Goal: Task Accomplishment & Management: Use online tool/utility

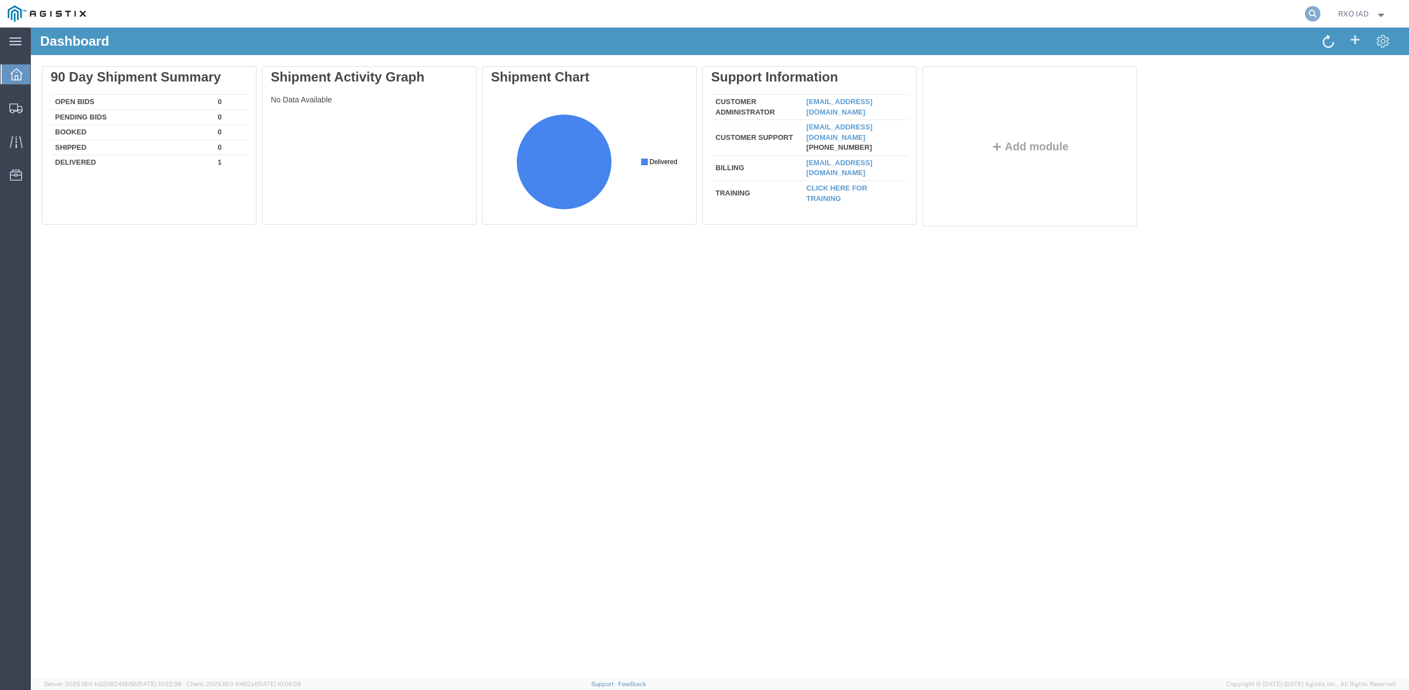
click at [696, 9] on icon at bounding box center [1312, 13] width 15 height 15
click at [696, 19] on input "search" at bounding box center [1137, 14] width 335 height 26
click at [696, 28] on div "Dashboard" at bounding box center [720, 42] width 1378 height 28
click at [696, 18] on form at bounding box center [1146, 14] width 352 height 28
click at [696, 4] on agx-global-search at bounding box center [1146, 14] width 352 height 28
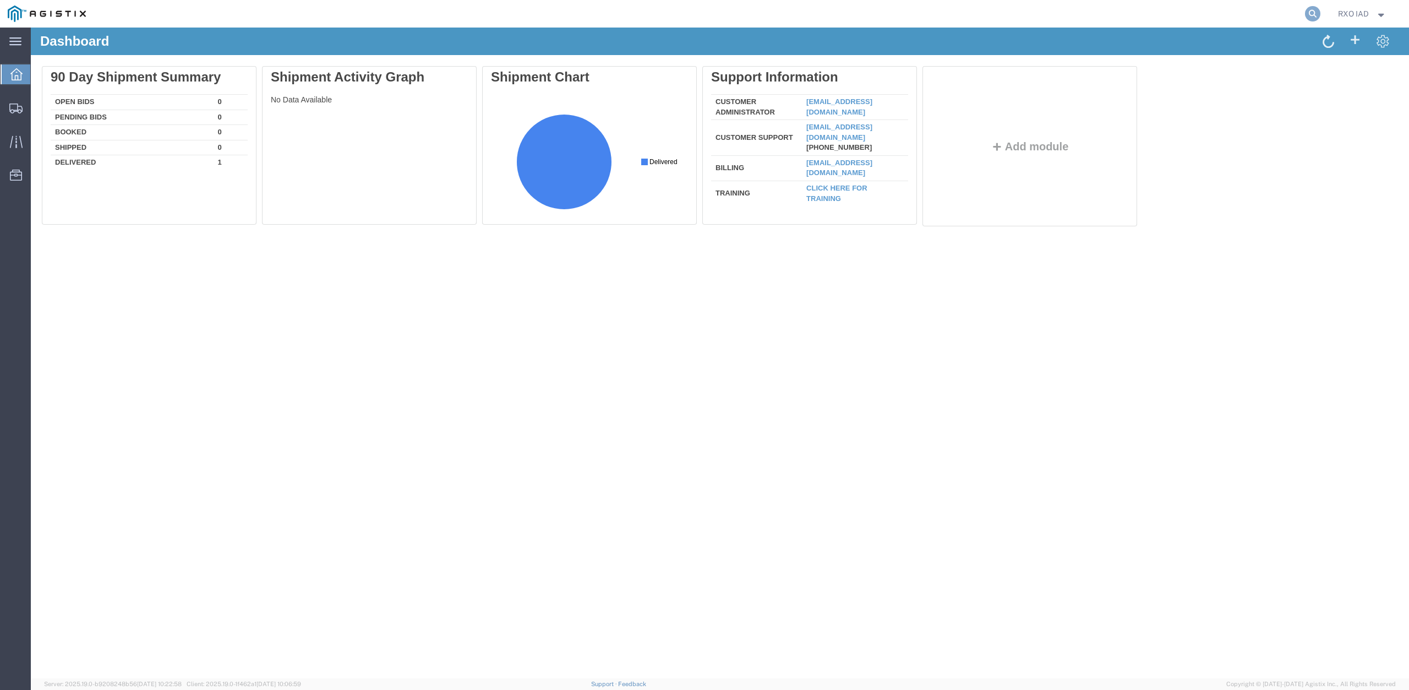
click at [696, 10] on icon at bounding box center [1312, 13] width 15 height 15
click at [696, 23] on input "search" at bounding box center [1137, 14] width 335 height 26
paste input "56893523"
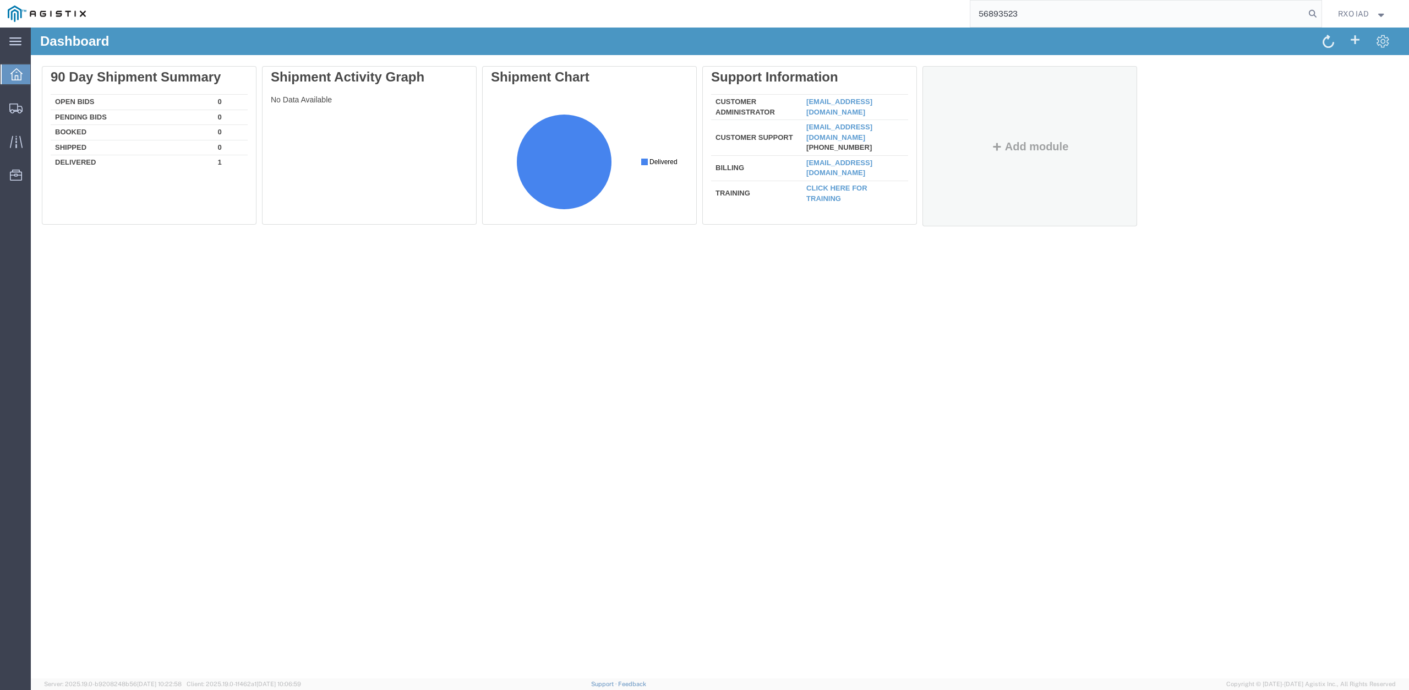
type input "56893523"
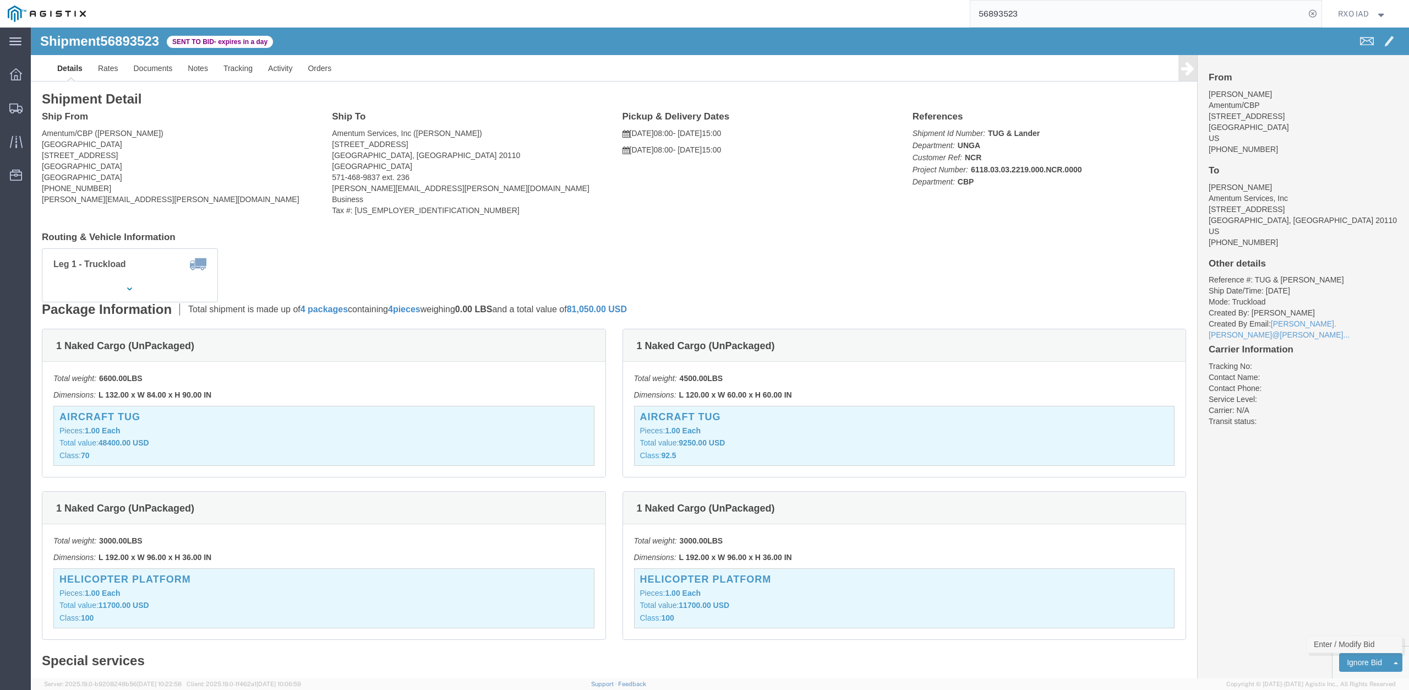
click link "Enter / Modify Bid"
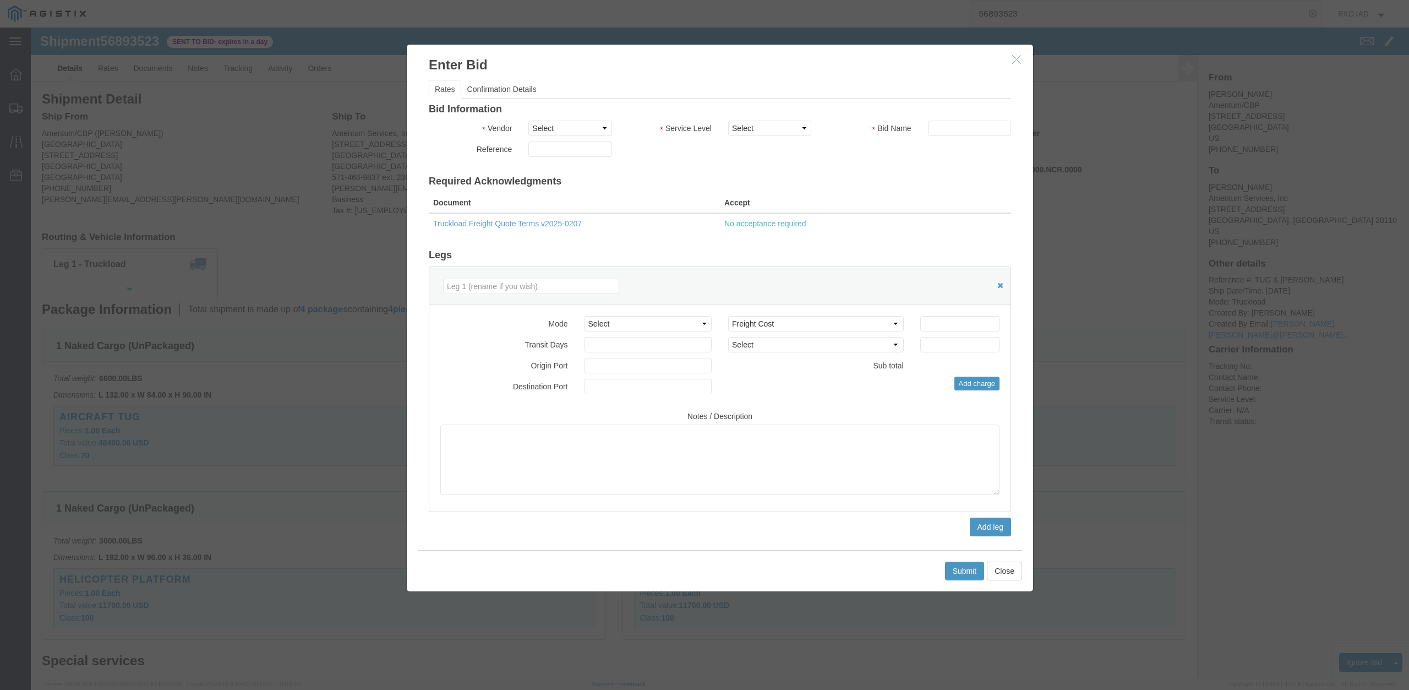
click th "Accept"
click div "Bid Information Vendor Select RXO Freight Forwarding RXO Logistics Service Leve…"
click select "Select Air Less than Truckload Multi-Leg Ocean Freight Rail Small Parcel Truckl…"
select select "TL"
click option "Truckload"
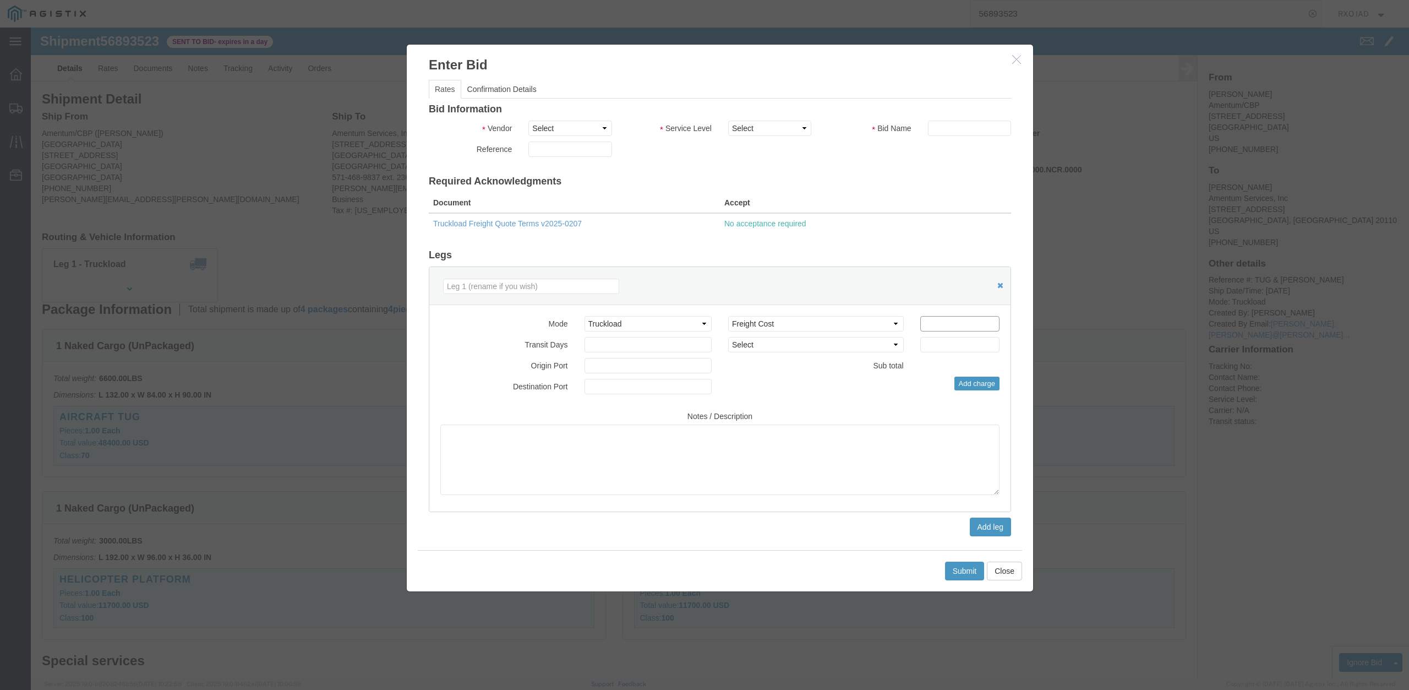
click input "number"
type input "1685.00"
click button "Add charge"
select select
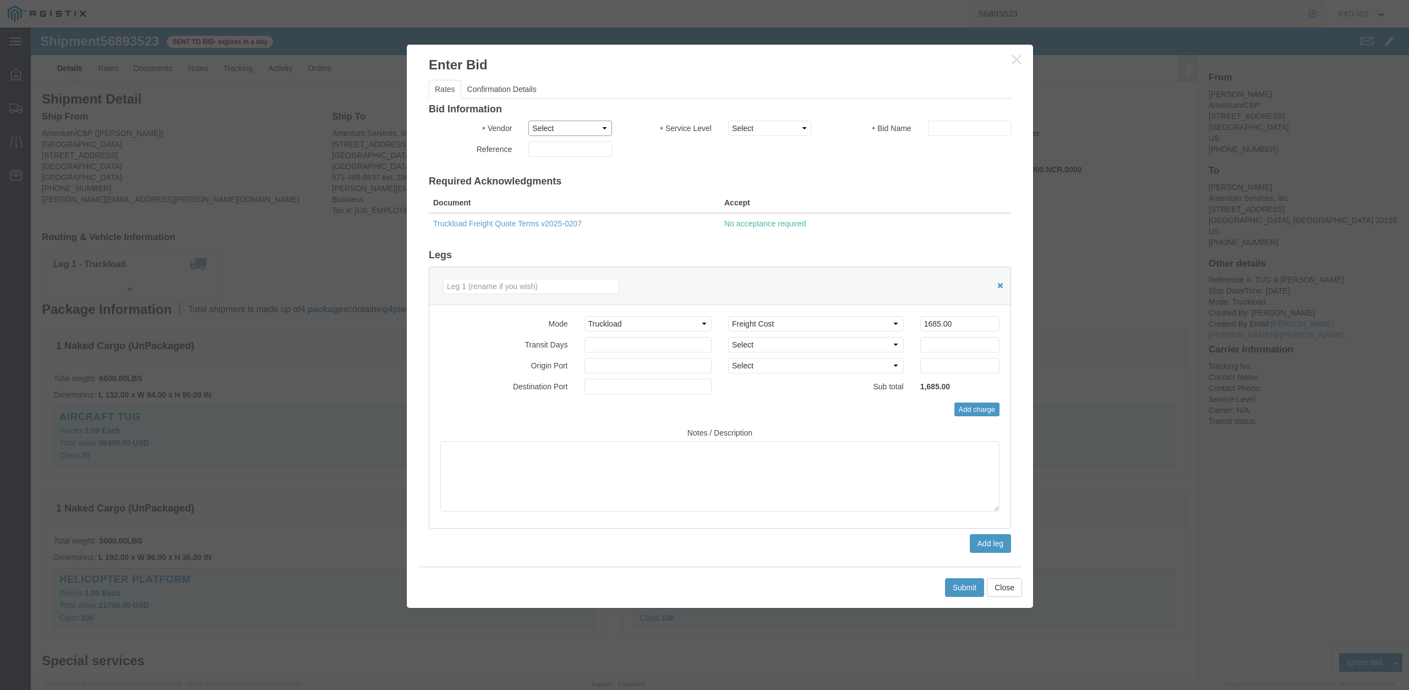
click select "Select RXO Freight Forwarding RXO Logistics"
select select "5946"
click option "RXO Freight Forwarding"
select select "24402"
click option "Domestic TL"
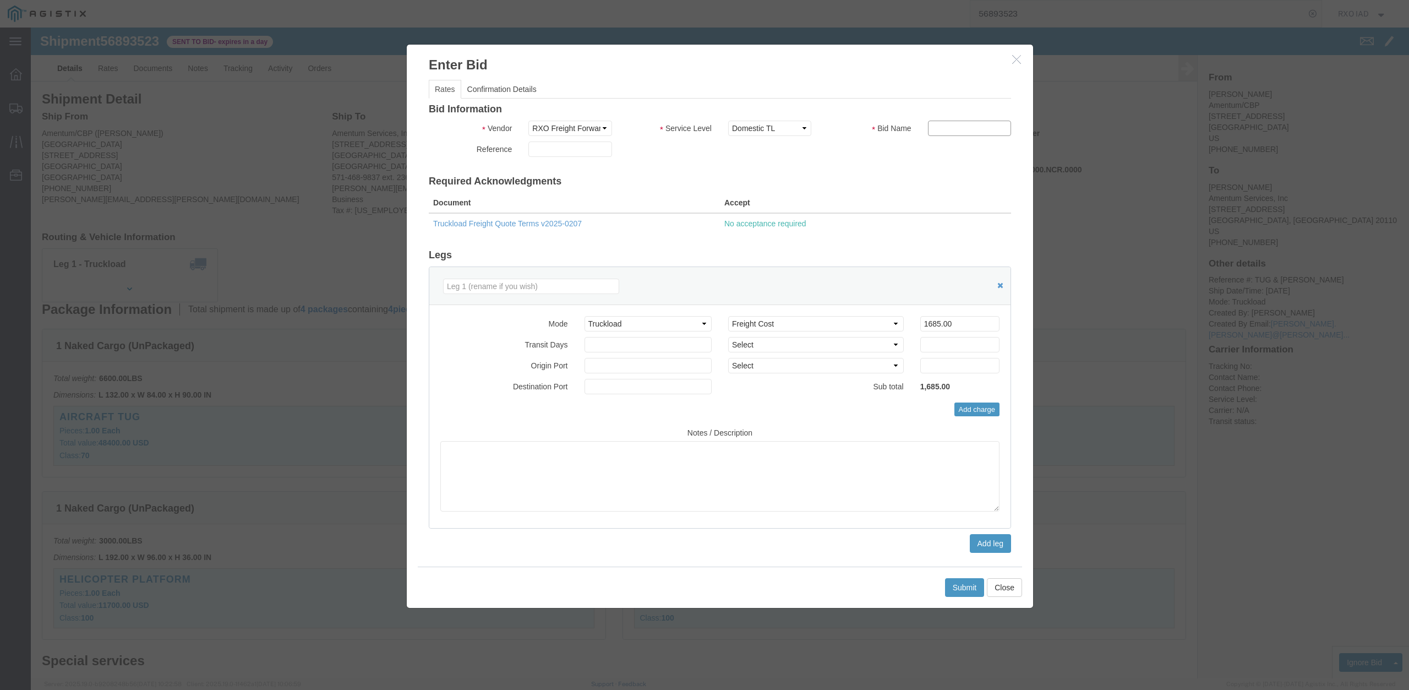
click input "text"
type input "RXOIAD"
click button "Submit"
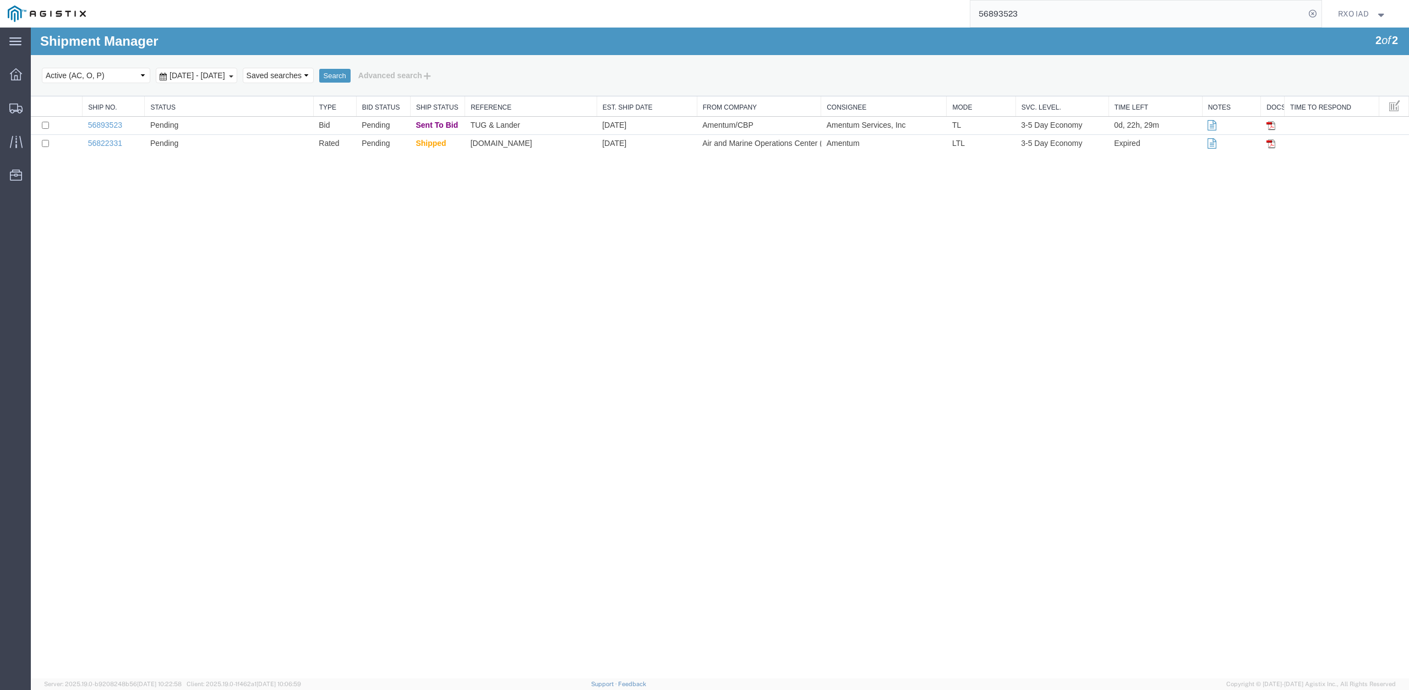
drag, startPoint x: 575, startPoint y: 302, endPoint x: 580, endPoint y: 323, distance: 21.5
click at [578, 276] on div "Shipment Manager 2 of 2 Search Select status Active (AC, O, P) All Approved Awa…" at bounding box center [720, 353] width 1378 height 651
click at [580, 276] on div "Shipment Manager 2 of 2 Search Select status Active (AC, O, P) All Approved Awa…" at bounding box center [720, 353] width 1378 height 651
